Goal: Task Accomplishment & Management: Manage account settings

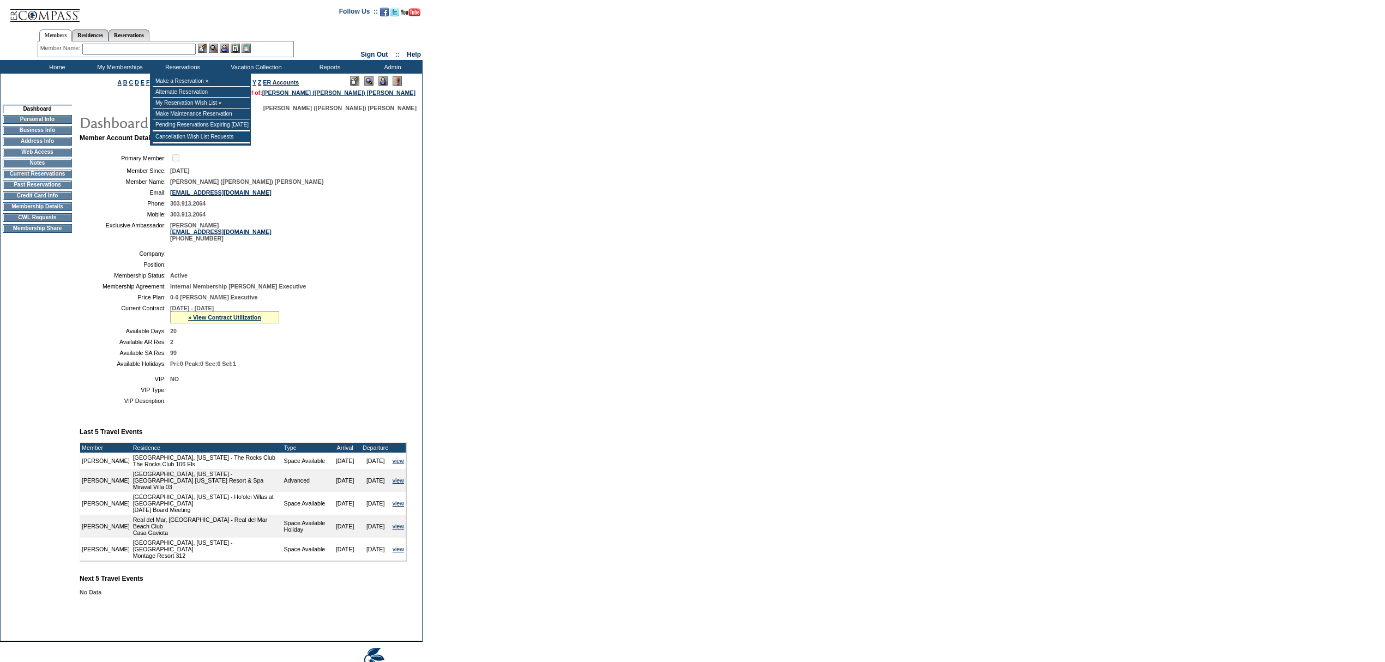
click at [149, 53] on input "text" at bounding box center [138, 49] width 113 height 11
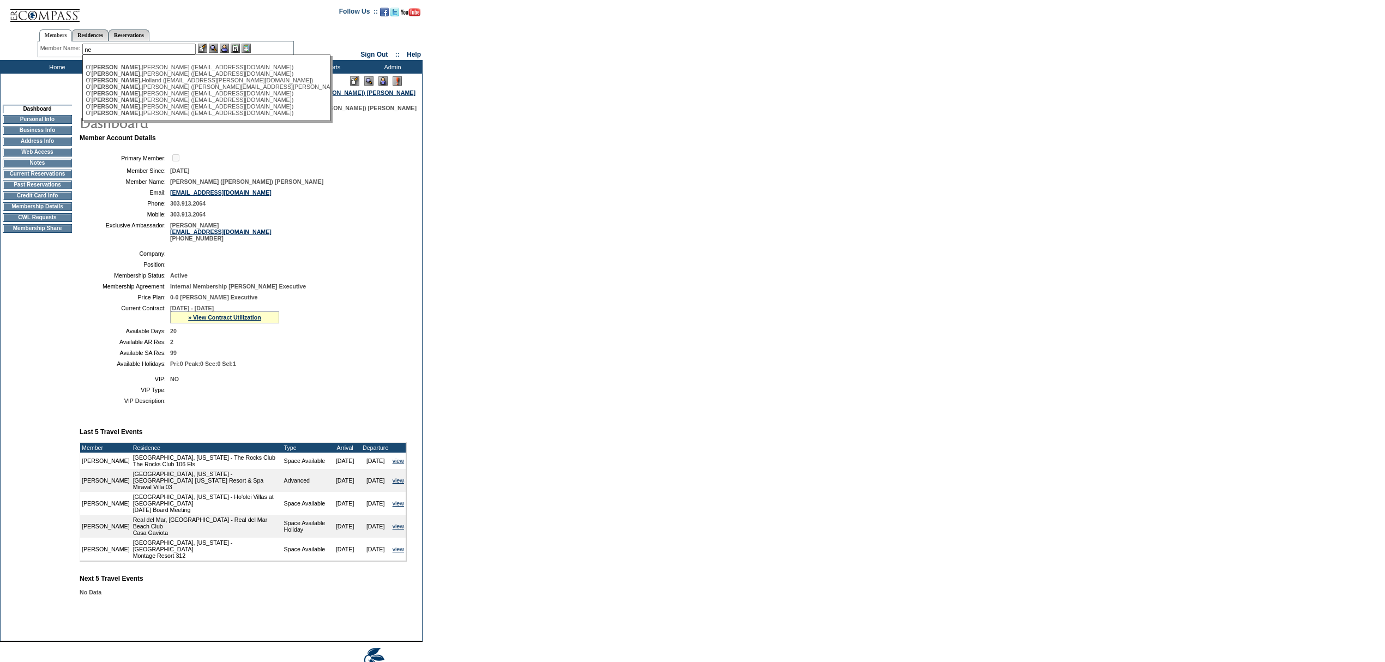
type input "n"
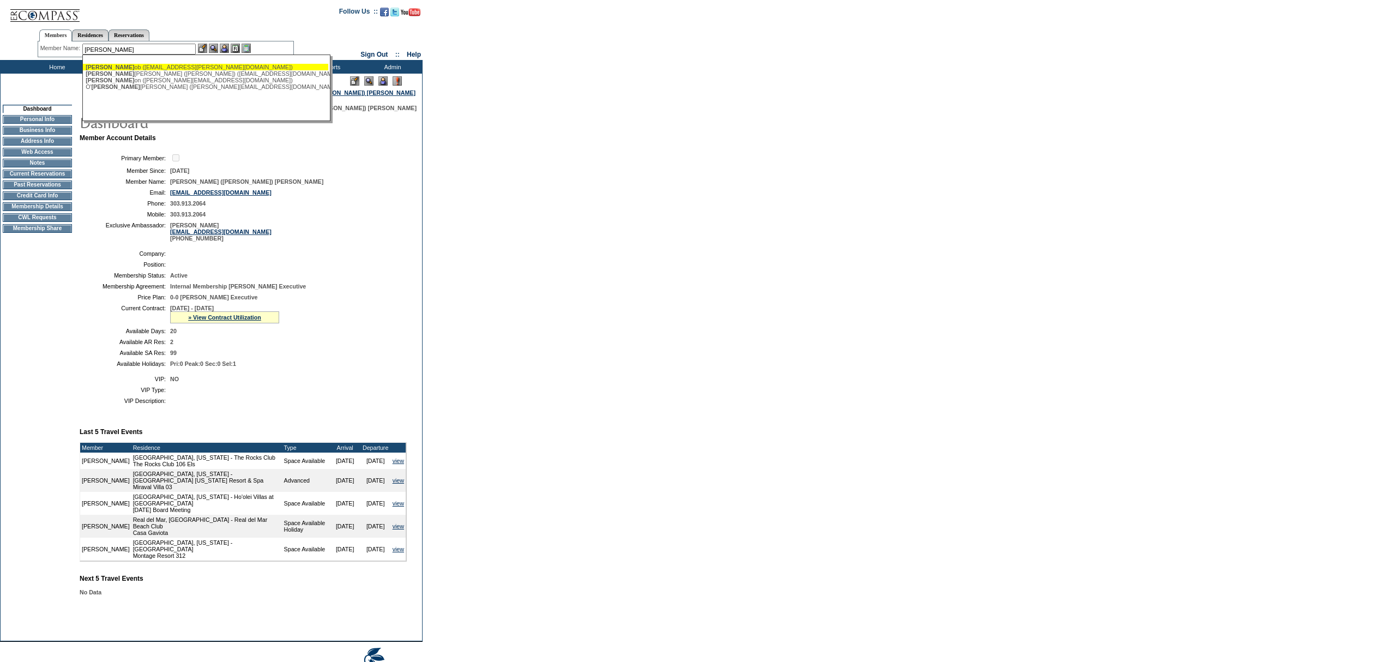
click at [160, 67] on div "Neal, R ob (rob.neal@hagerpacific.com)" at bounding box center [206, 67] width 240 height 7
type input "Neal, Rob (rob.neal@hagerpacific.com)"
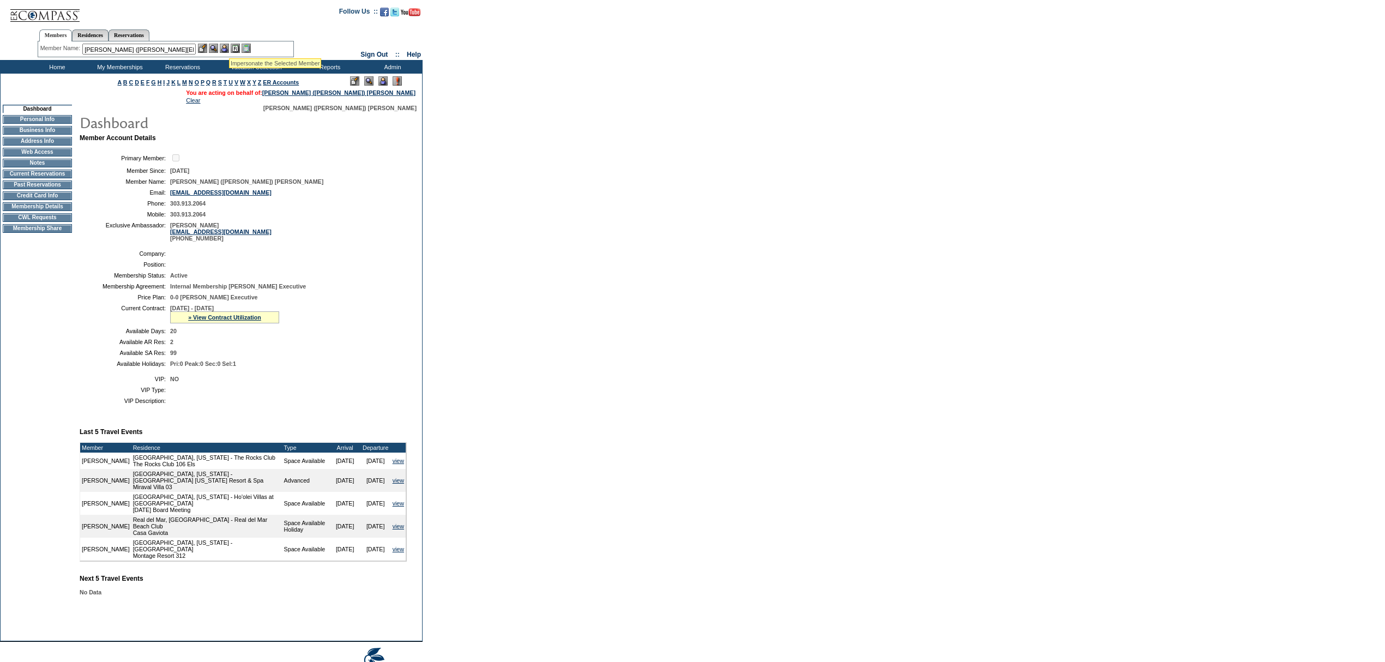
click at [226, 45] on img at bounding box center [224, 48] width 9 height 9
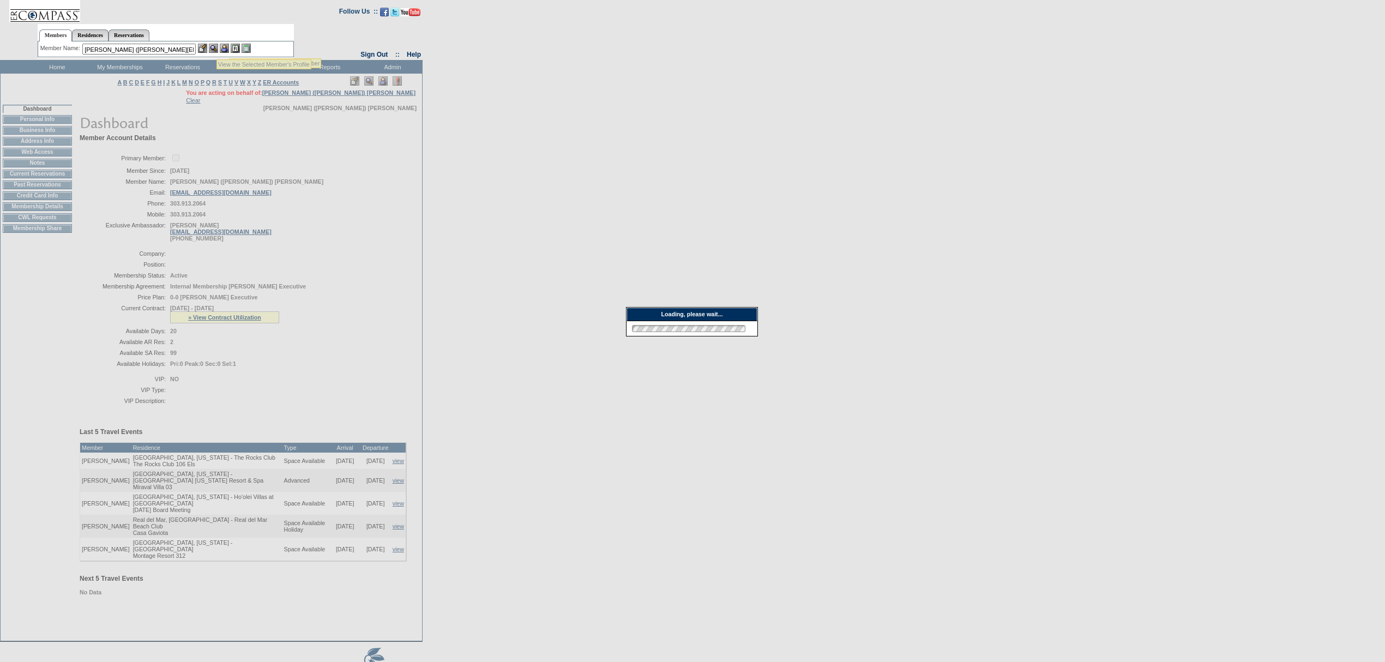
click at [216, 46] on img at bounding box center [213, 48] width 9 height 9
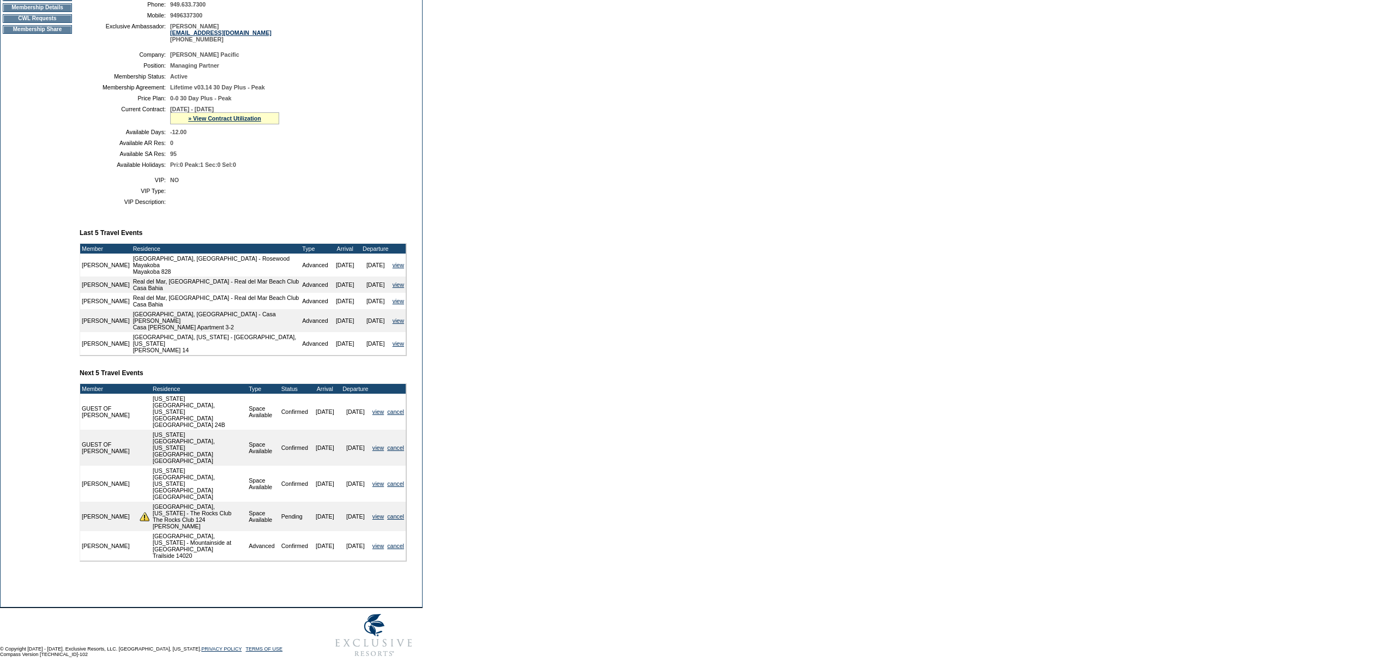
scroll to position [126, 0]
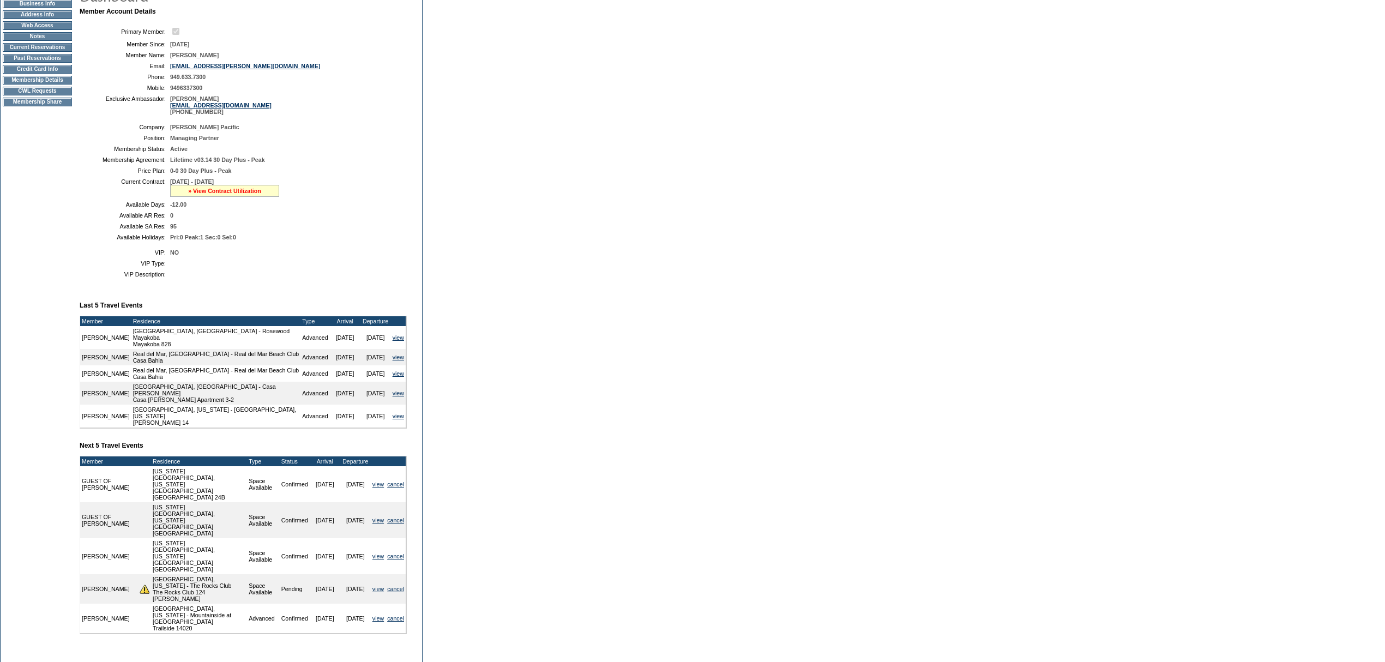
click at [232, 194] on link "» View Contract Utilization" at bounding box center [224, 191] width 73 height 7
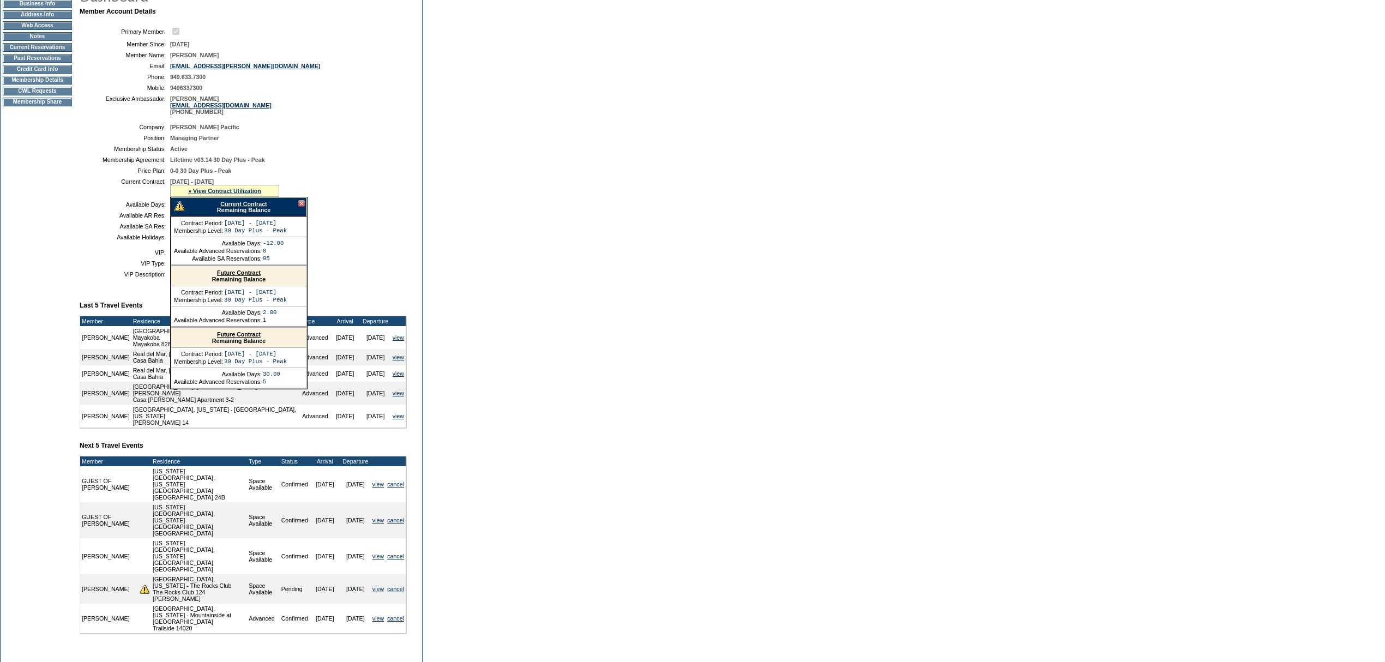
click at [245, 211] on div "Current Contract Remaining Balance" at bounding box center [239, 206] width 136 height 19
click at [246, 207] on link "Current Contract" at bounding box center [243, 204] width 46 height 7
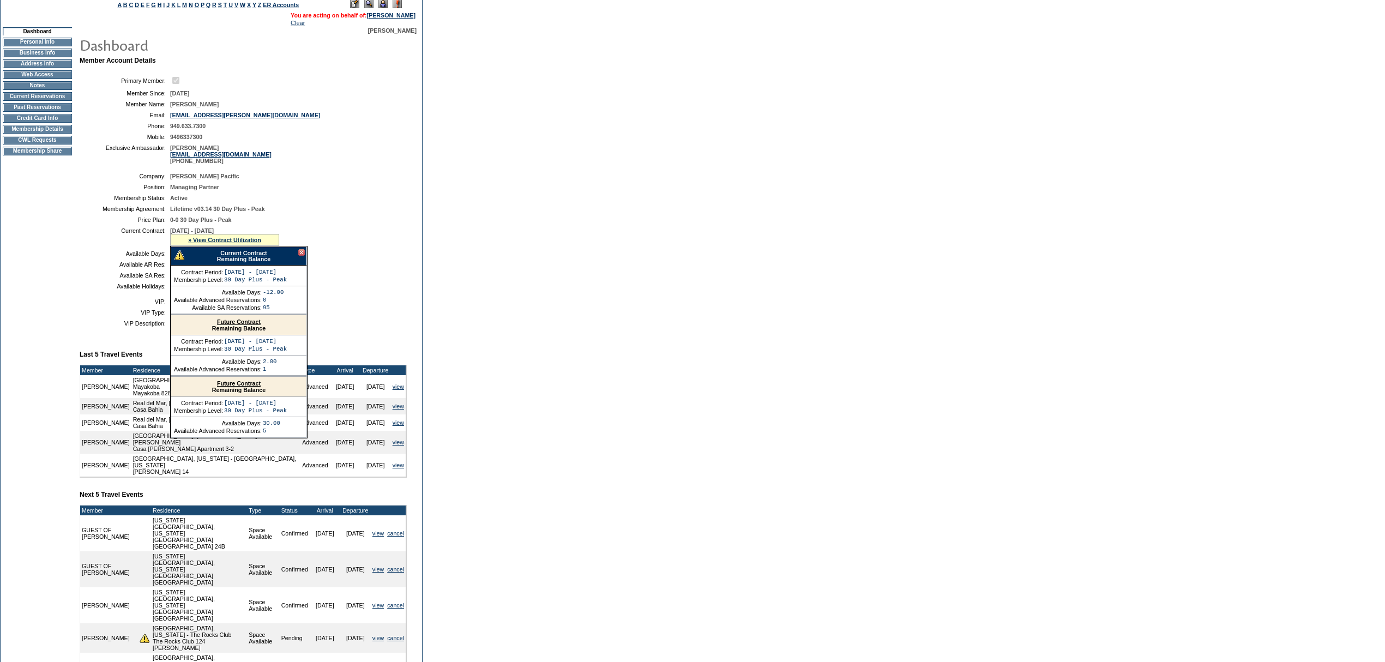
scroll to position [0, 0]
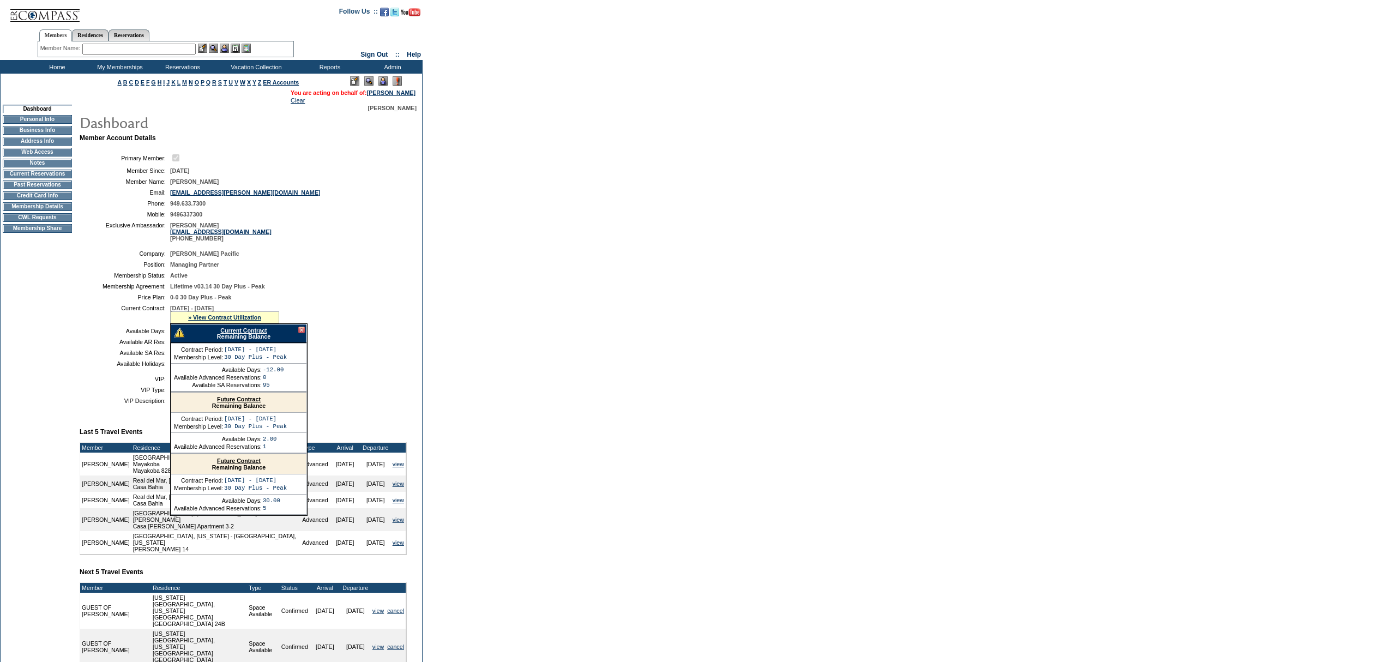
click at [109, 48] on input "text" at bounding box center [138, 49] width 113 height 11
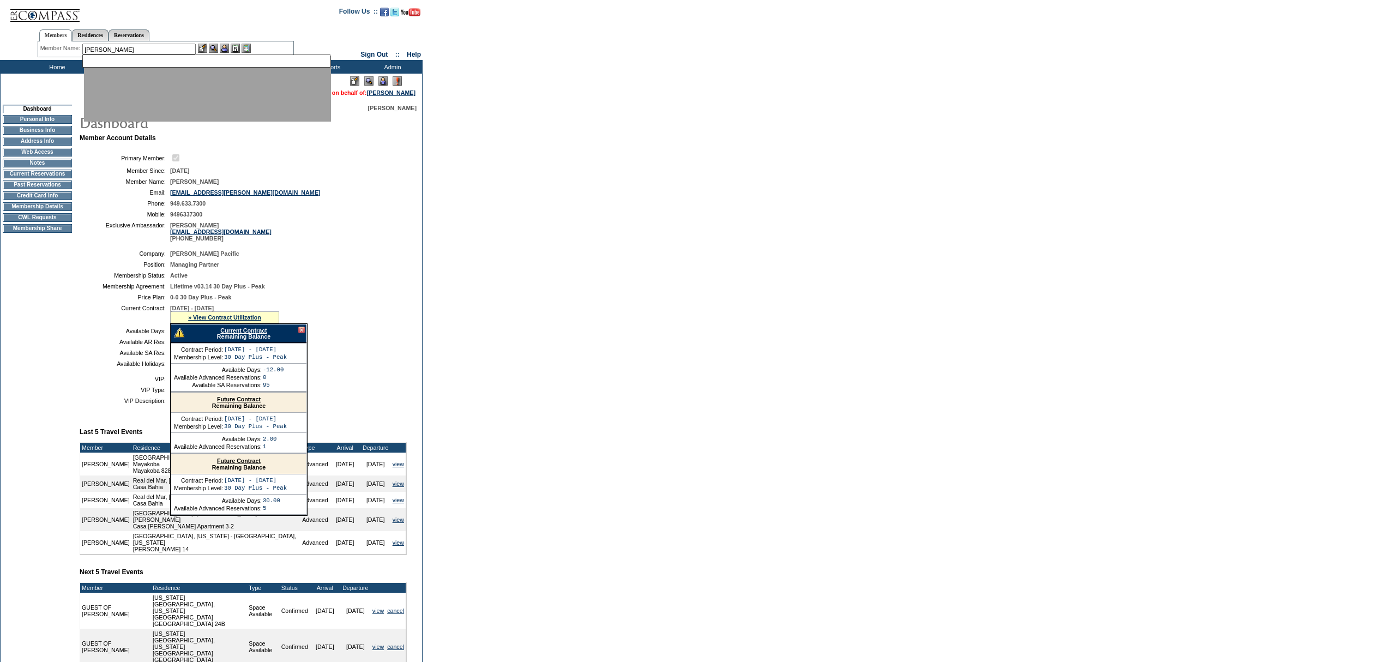
type input "[PERSON_NAME]"
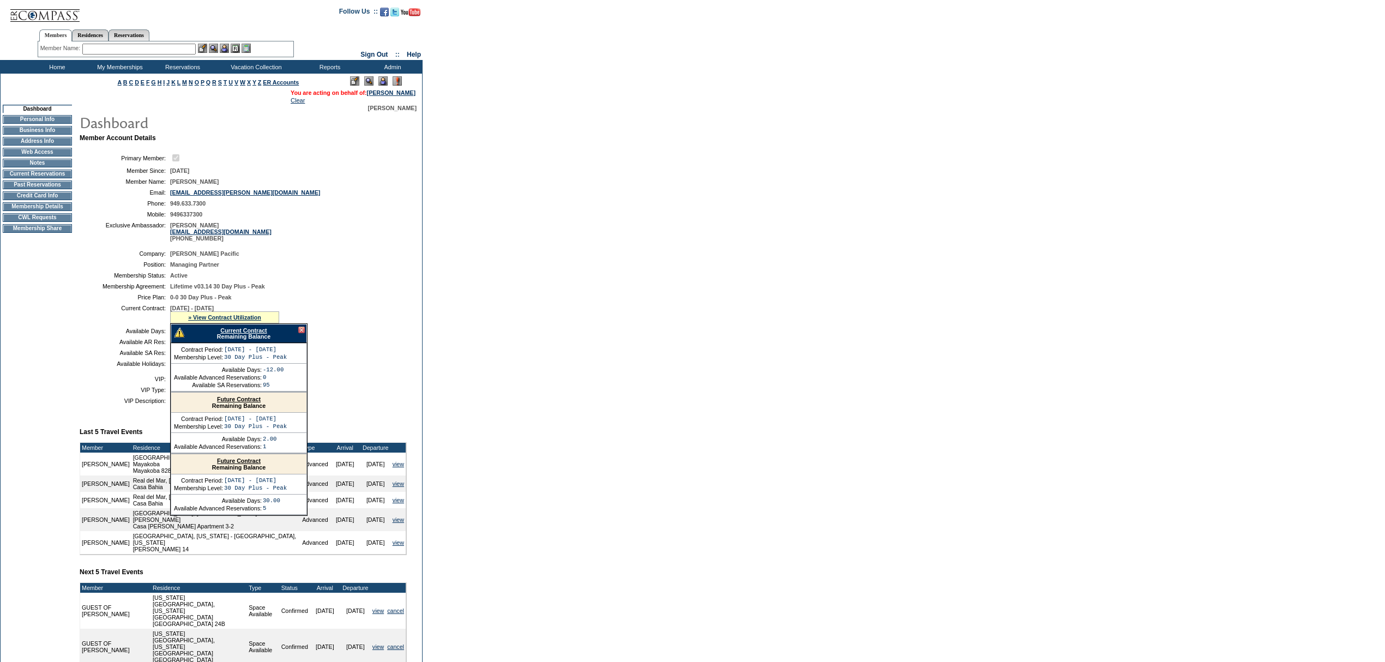
click at [785, 227] on form "Follow Us ::" at bounding box center [692, 430] width 1385 height 861
click at [107, 50] on input "text" at bounding box center [138, 49] width 113 height 11
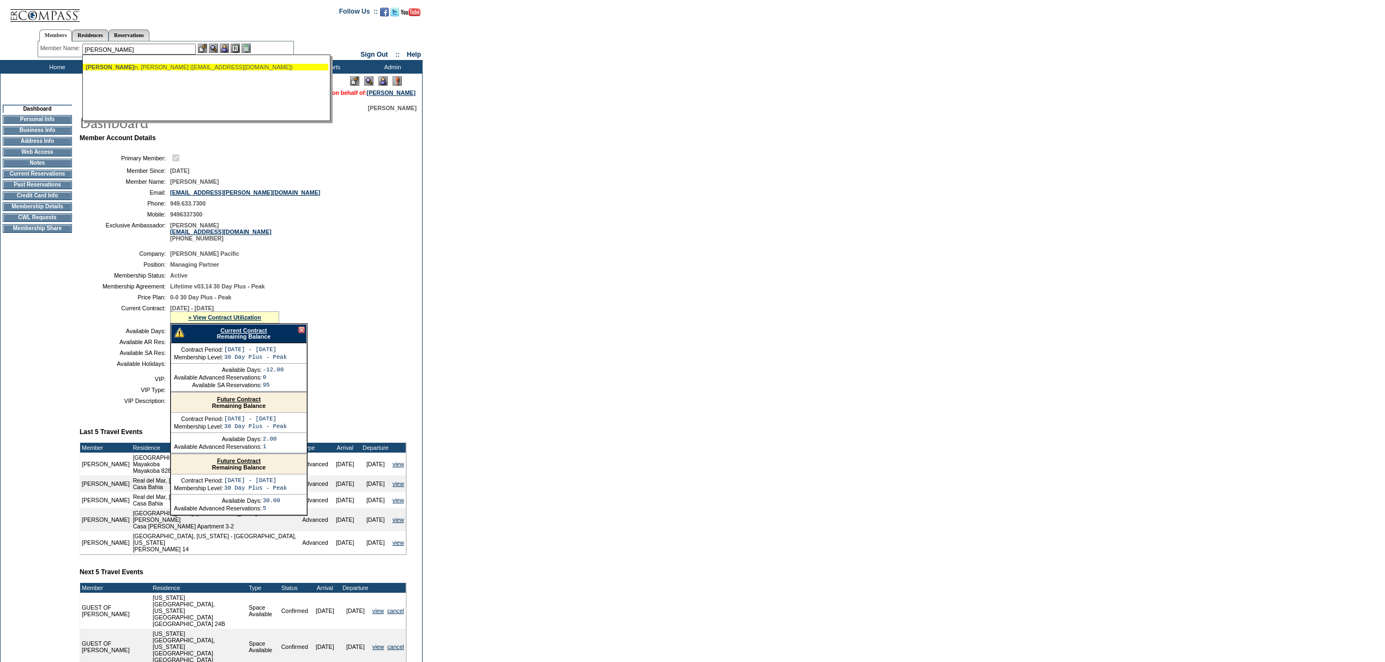
click at [113, 68] on span "[PERSON_NAME]" at bounding box center [110, 67] width 49 height 7
type input "[PERSON_NAME] ([EMAIL_ADDRESS][DOMAIN_NAME])"
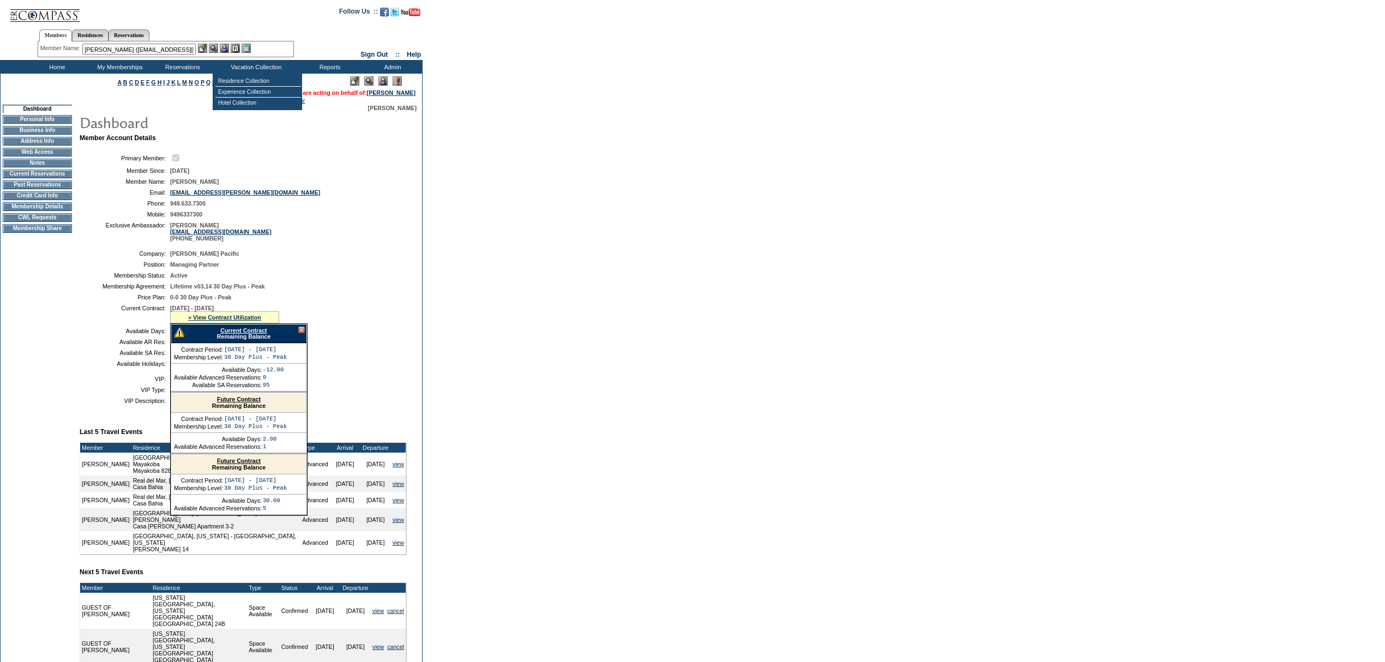
click at [227, 48] on img at bounding box center [224, 48] width 9 height 9
click at [215, 48] on img at bounding box center [213, 48] width 9 height 9
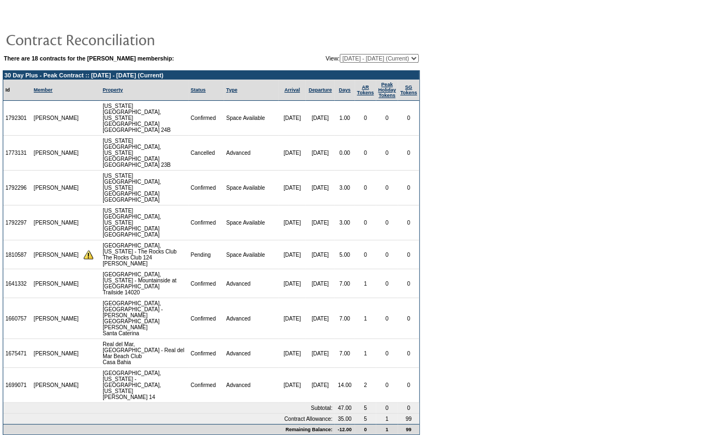
click at [390, 56] on select "05/02/11 - 08/31/12 09/01/12 - 08/31/13 09/01/13 - 08/31/14 09/01/14 - 08/31/15…" at bounding box center [379, 58] width 79 height 9
select select "123699"
click at [340, 54] on select "05/02/11 - 08/31/12 09/01/12 - 08/31/13 09/01/13 - 08/31/14 09/01/14 - 08/31/15…" at bounding box center [379, 58] width 79 height 9
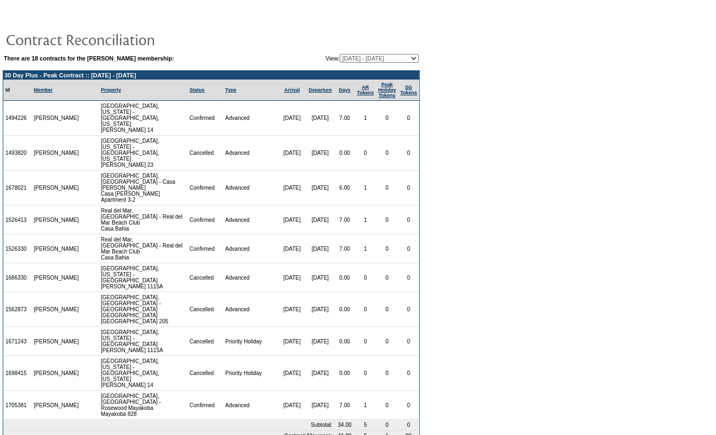
scroll to position [16, 0]
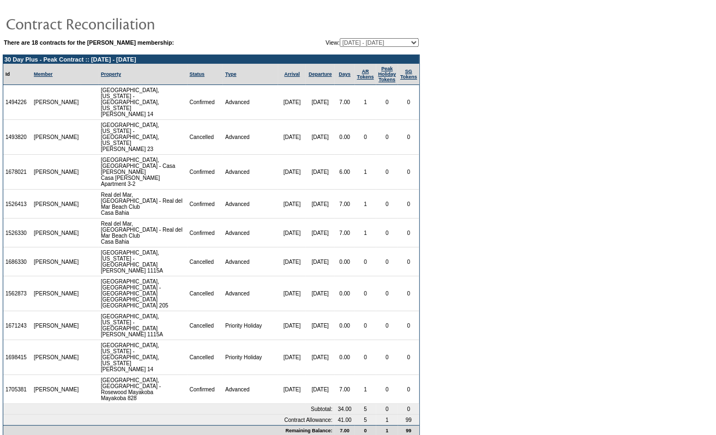
click at [366, 43] on select "05/02/11 - 08/31/12 09/01/12 - 08/31/13 09/01/13 - 08/31/14 09/01/14 - 08/31/15…" at bounding box center [379, 42] width 79 height 9
select select "129358"
click at [340, 38] on select "05/02/11 - 08/31/12 09/01/12 - 08/31/13 09/01/13 - 08/31/14 09/01/14 - 08/31/15…" at bounding box center [379, 42] width 79 height 9
